Goal: Transaction & Acquisition: Book appointment/travel/reservation

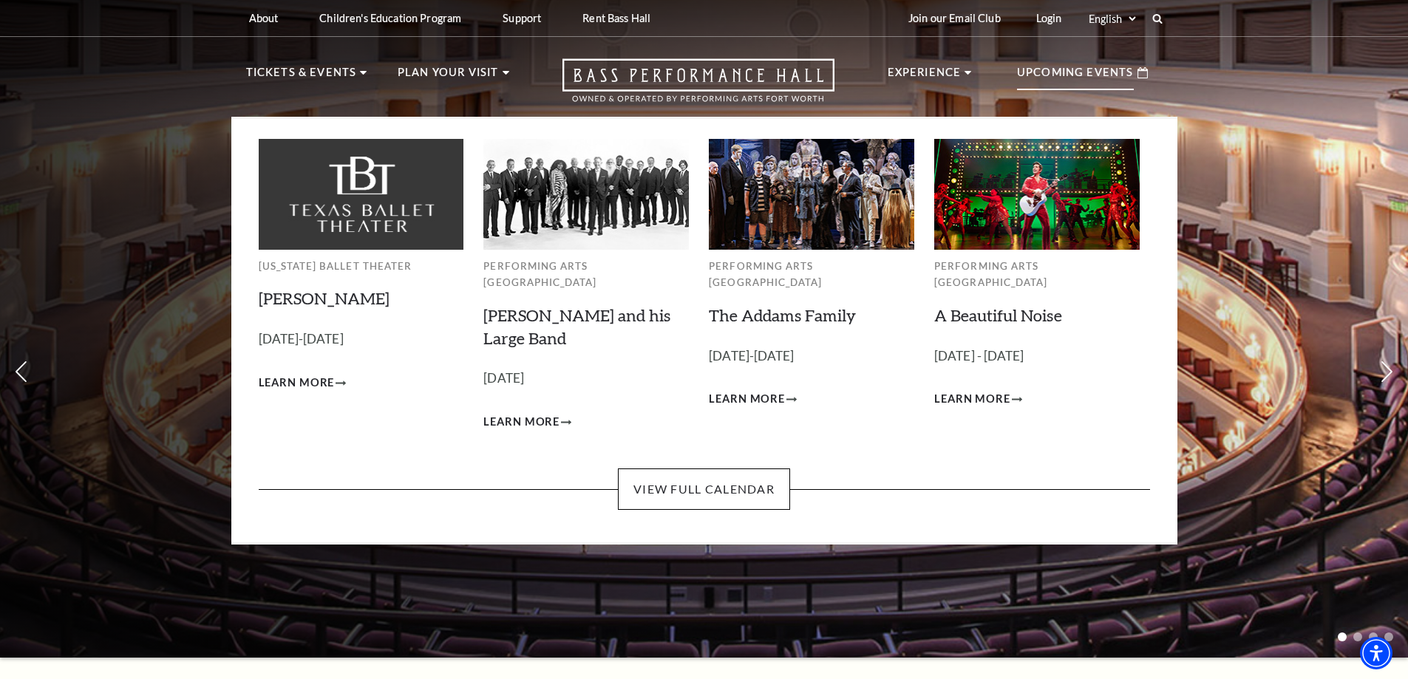
click at [1118, 72] on p "Upcoming Events" at bounding box center [1075, 77] width 117 height 27
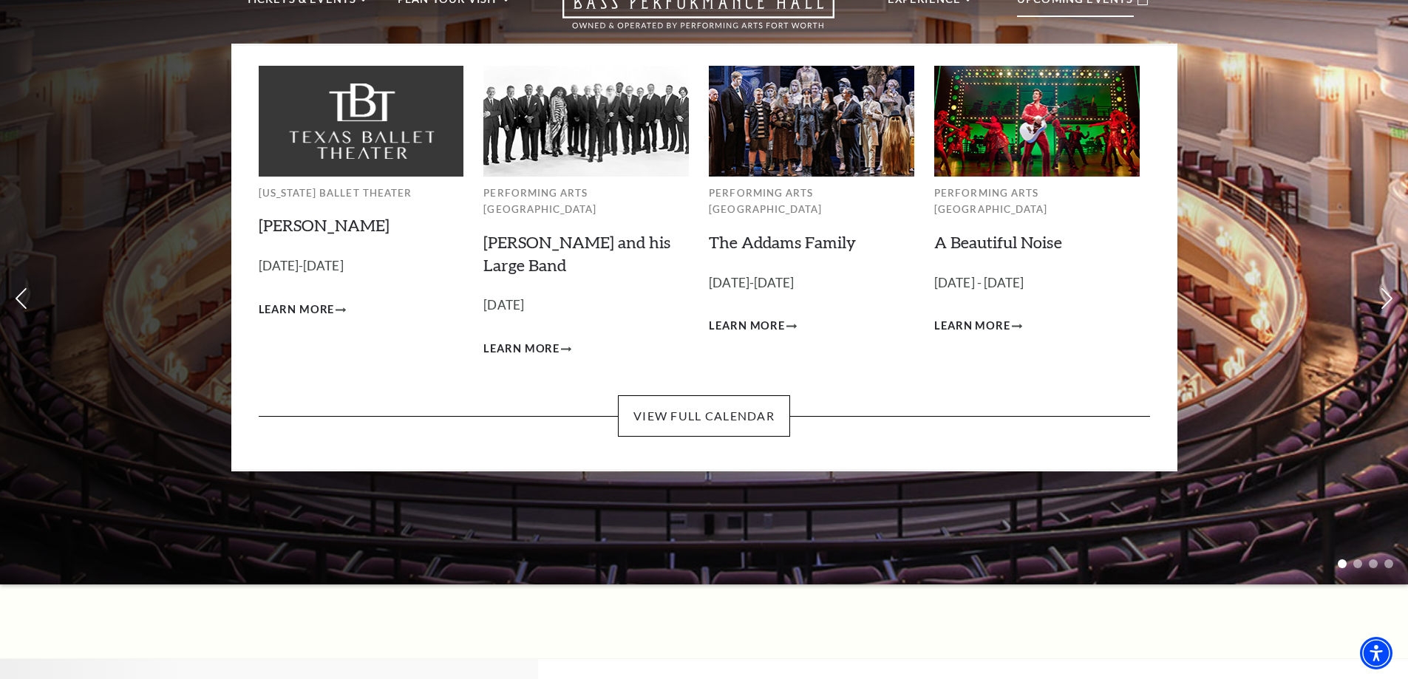
scroll to position [74, 0]
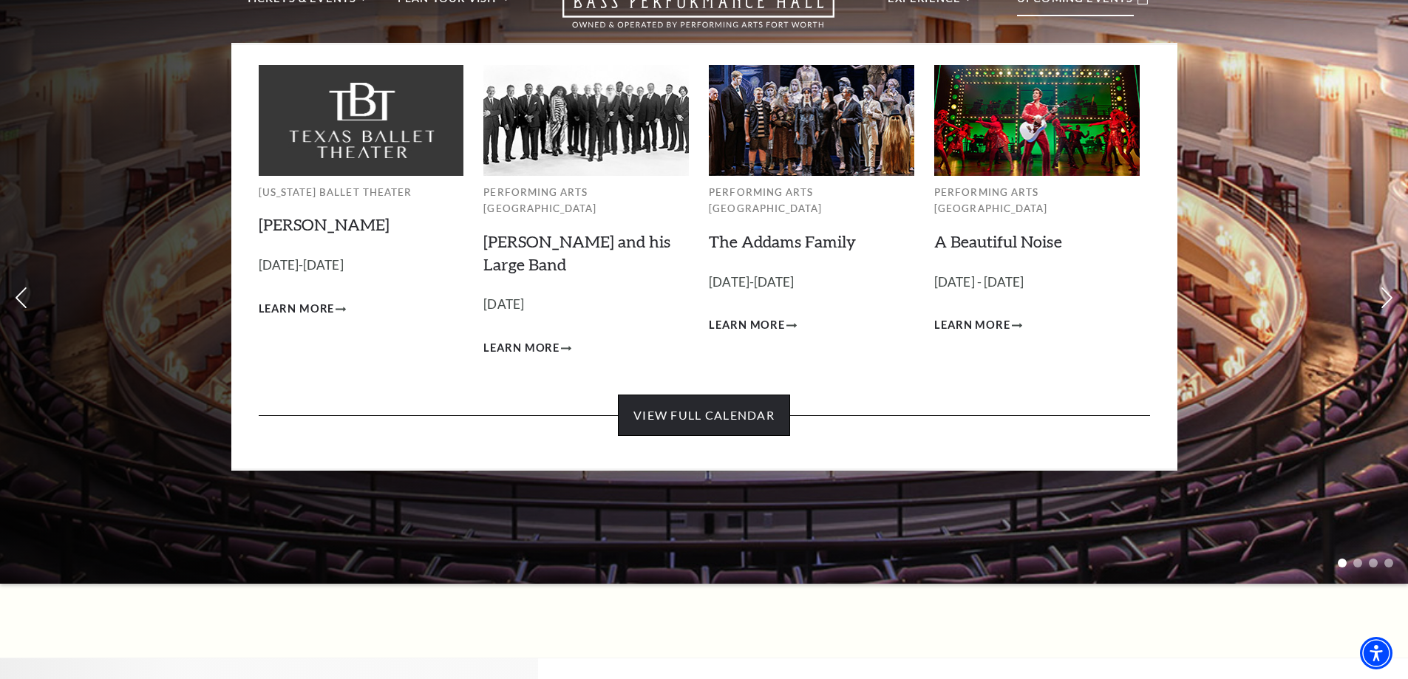
click at [733, 395] on link "View Full Calendar" at bounding box center [704, 415] width 172 height 41
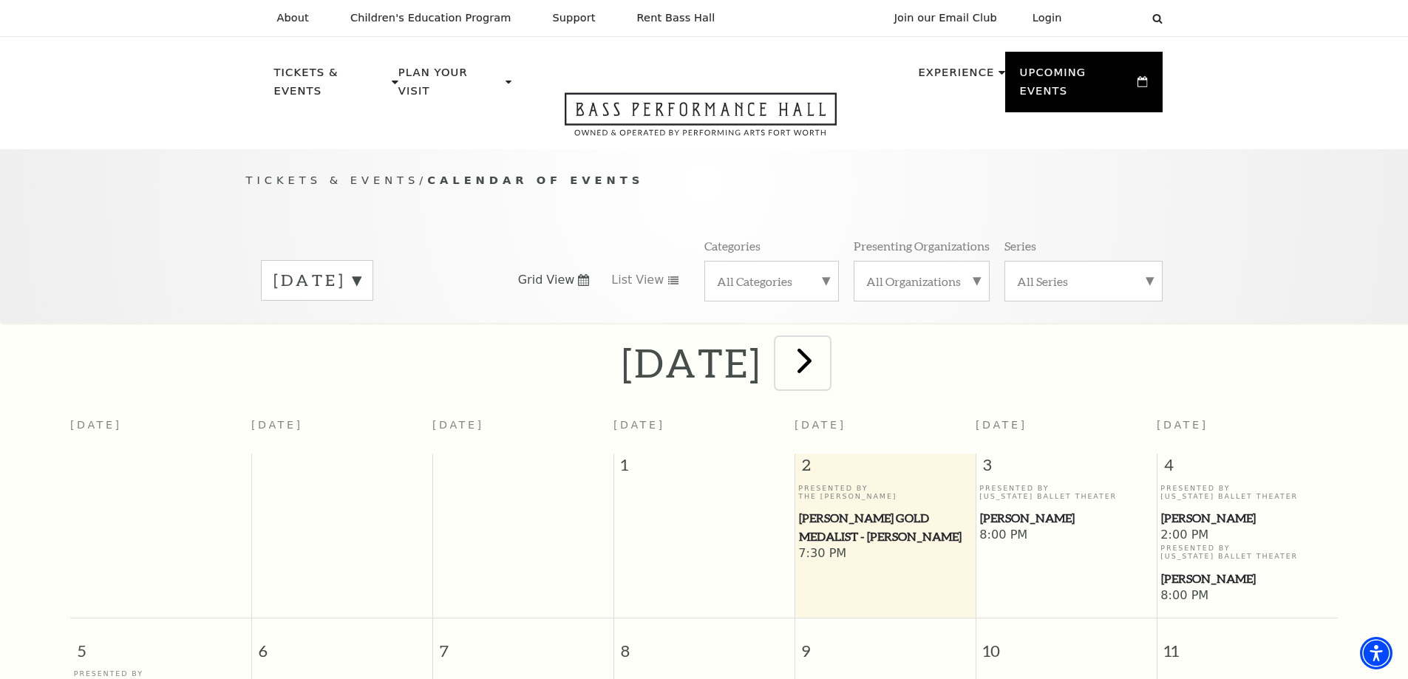
click at [826, 339] on span "next" at bounding box center [804, 360] width 42 height 42
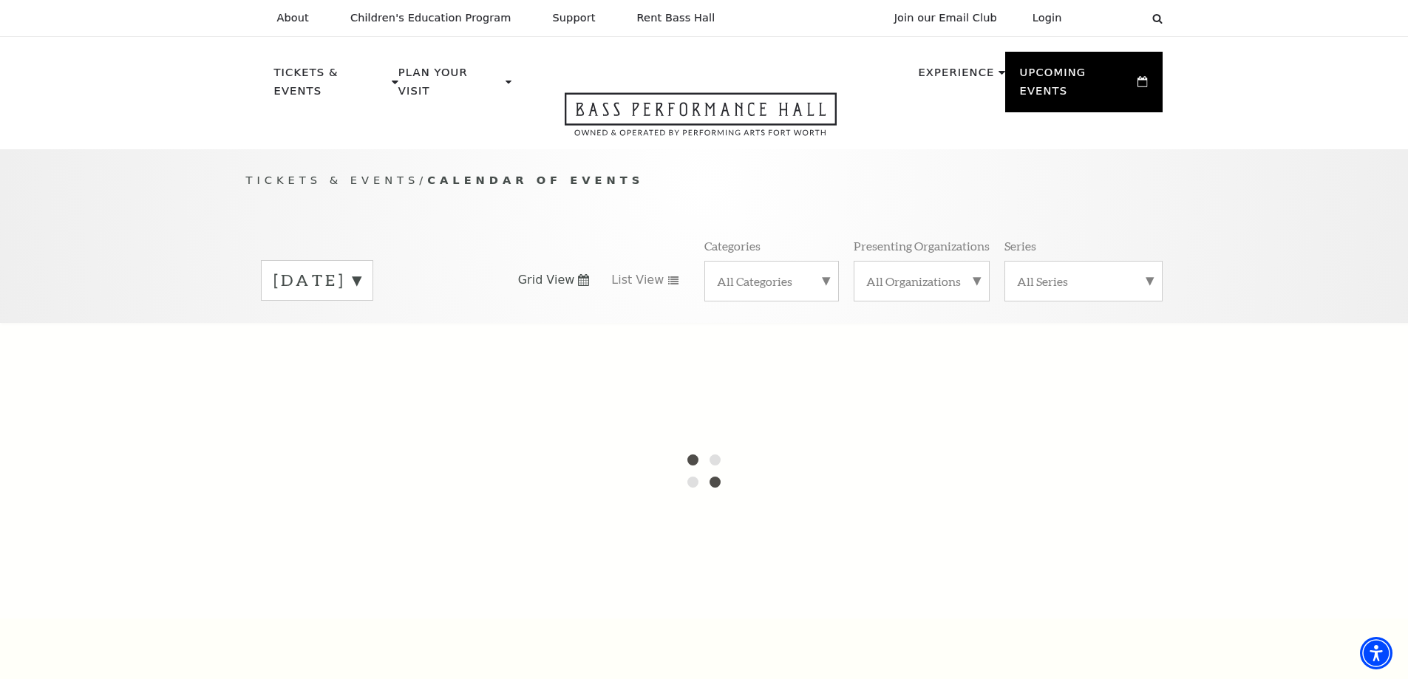
click at [373, 260] on div "[DATE]" at bounding box center [317, 280] width 112 height 41
click at [361, 296] on label "[DATE]" at bounding box center [316, 312] width 87 height 32
click at [361, 269] on label "[DATE]" at bounding box center [316, 280] width 87 height 23
click at [361, 297] on label "[DATE]" at bounding box center [316, 312] width 87 height 32
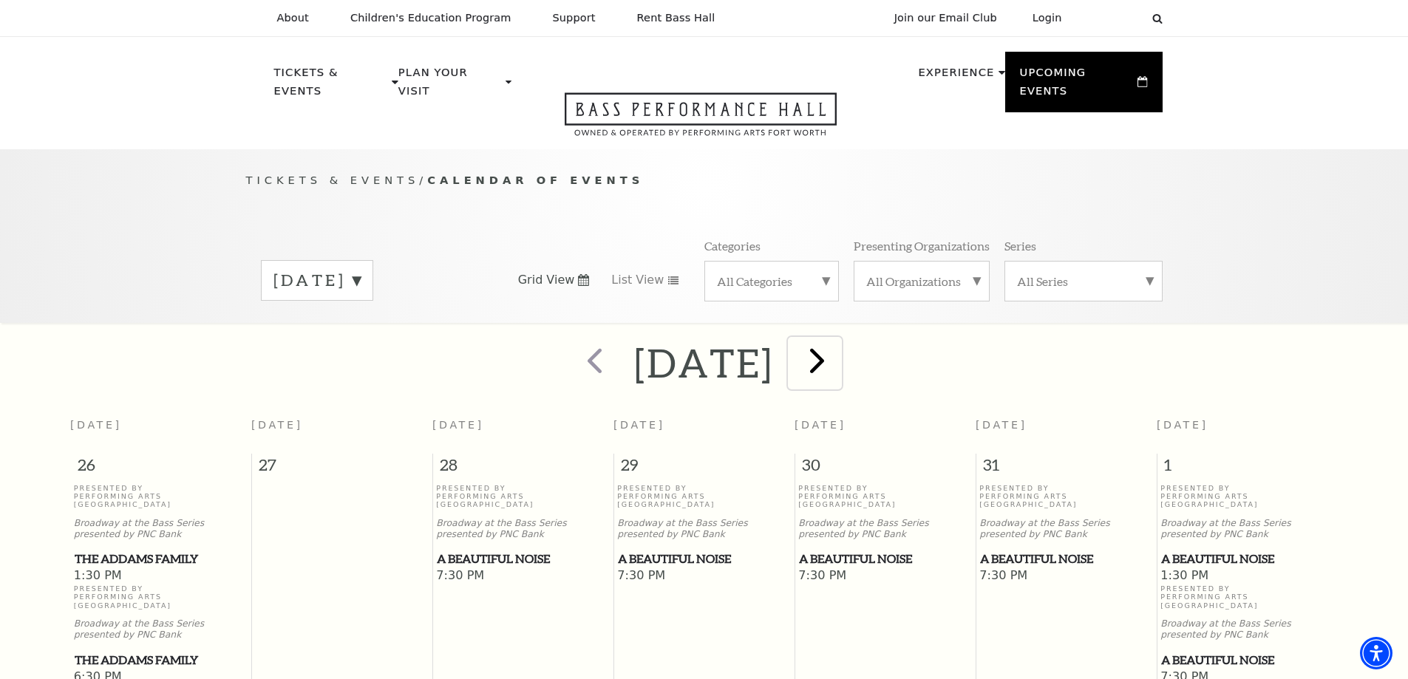
click at [838, 339] on span "next" at bounding box center [817, 360] width 42 height 42
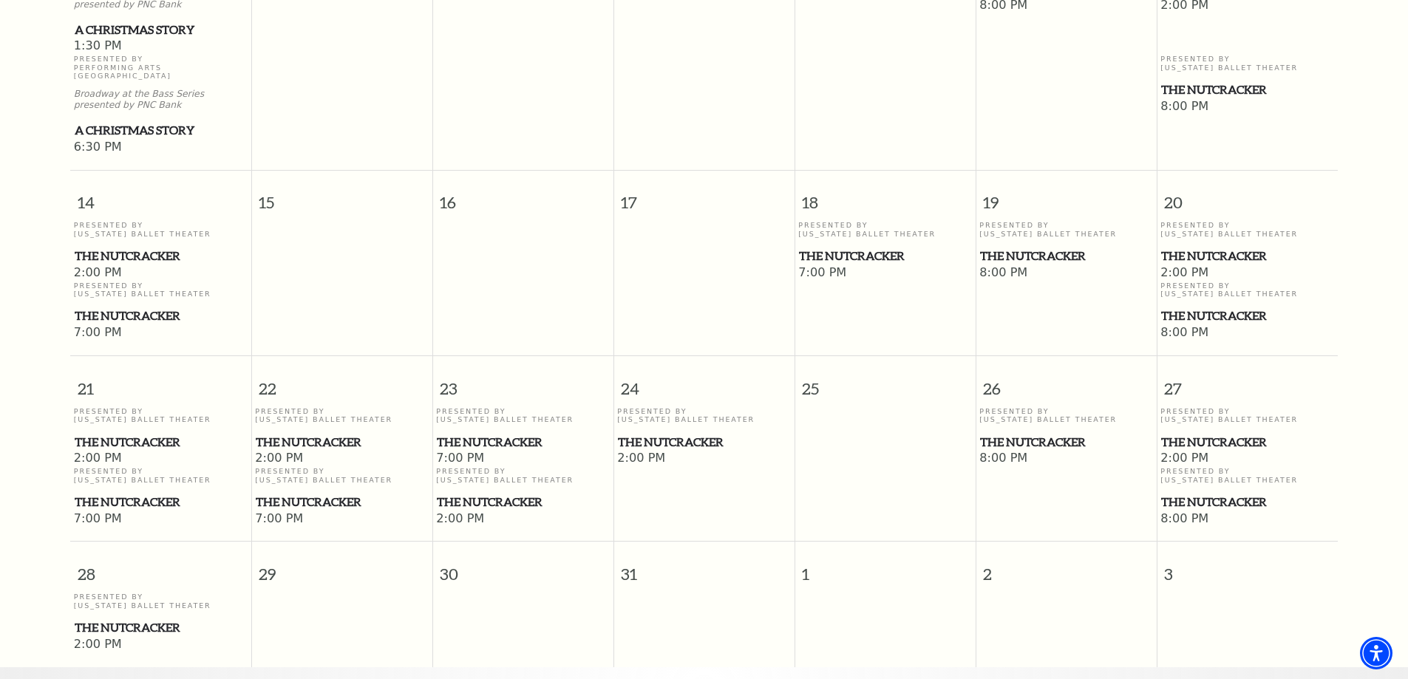
scroll to position [796, 0]
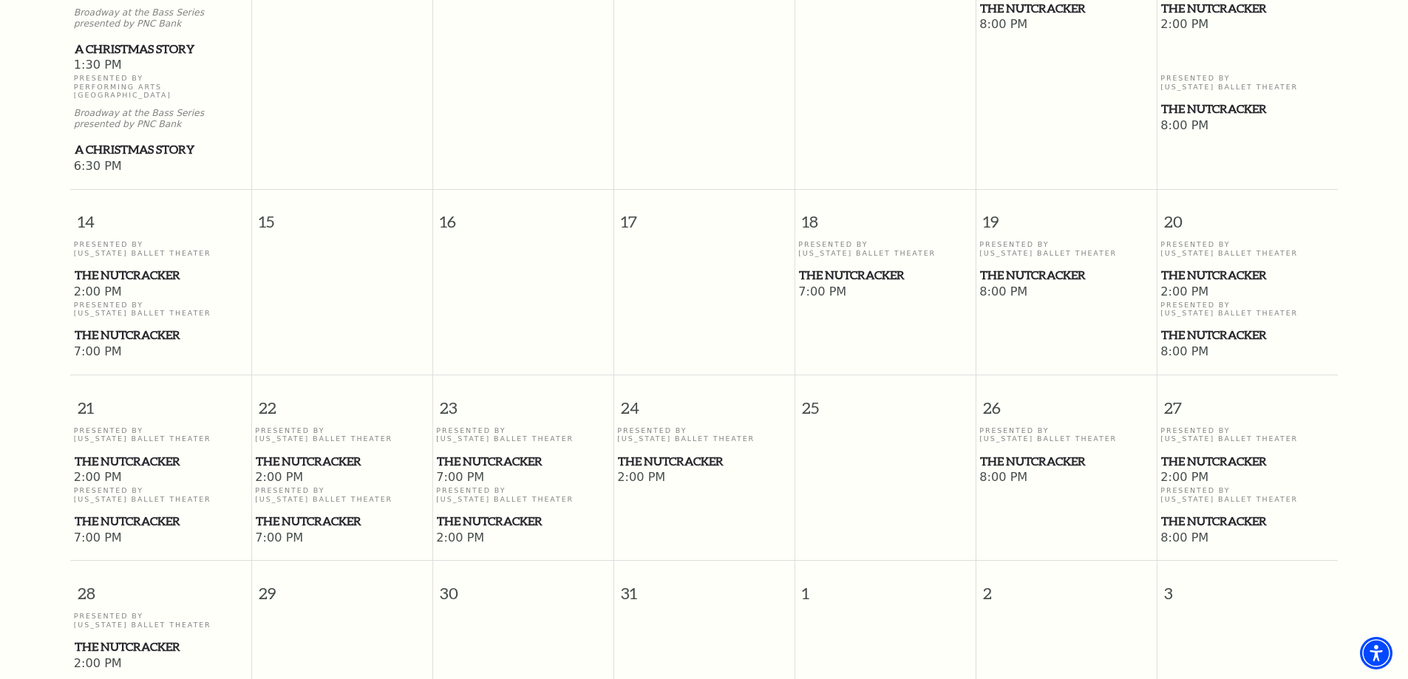
click at [1231, 452] on span "The Nutcracker" at bounding box center [1247, 461] width 172 height 18
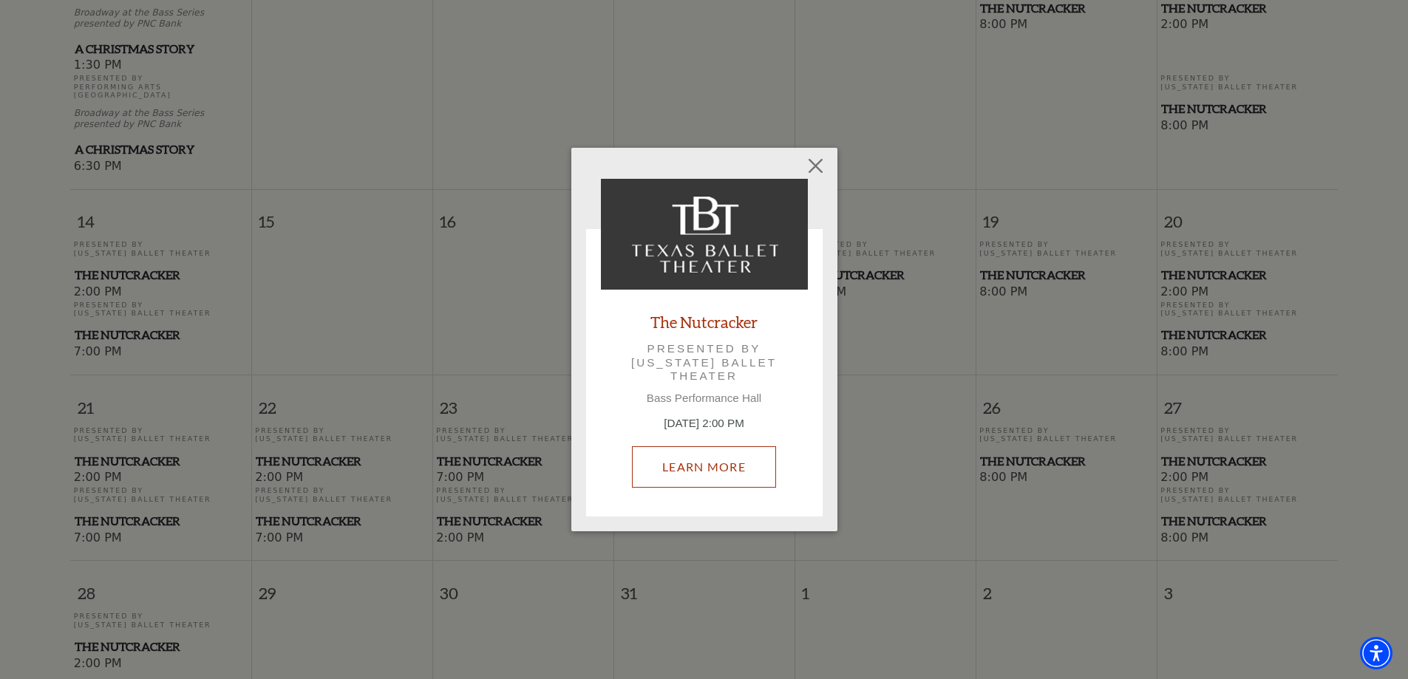
click at [749, 451] on link "Learn More" at bounding box center [704, 466] width 144 height 41
